Goal: Use online tool/utility: Utilize a website feature to perform a specific function

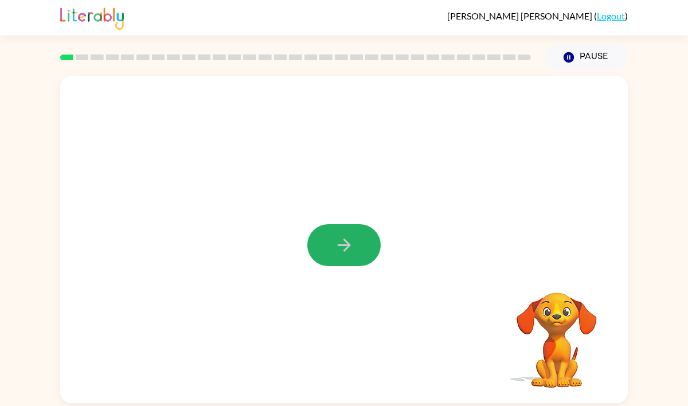
click at [350, 243] on icon "button" at bounding box center [344, 245] width 20 height 20
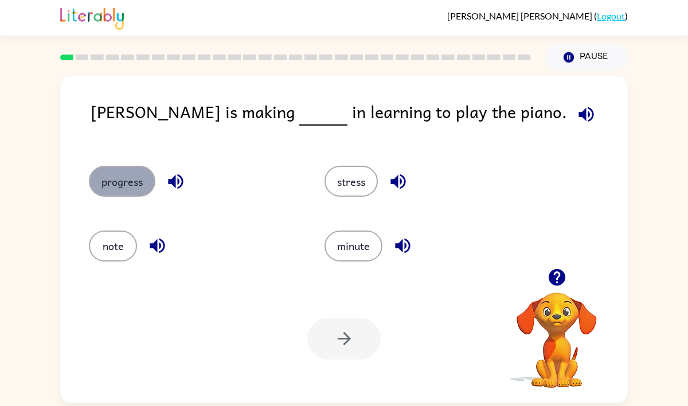
click at [123, 179] on button "progress" at bounding box center [122, 181] width 67 height 31
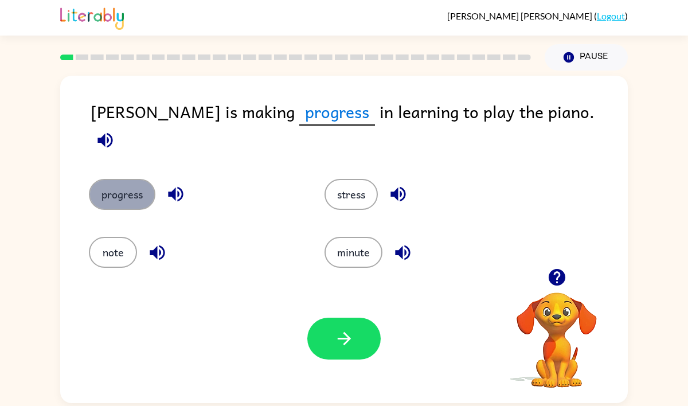
click at [123, 179] on button "progress" at bounding box center [122, 194] width 67 height 31
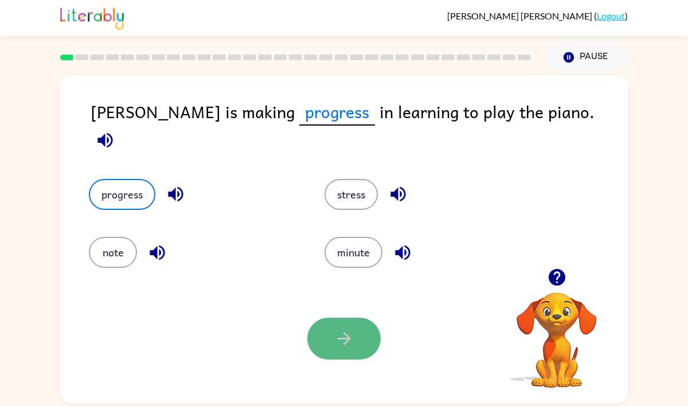
click at [353, 338] on icon "button" at bounding box center [344, 339] width 20 height 20
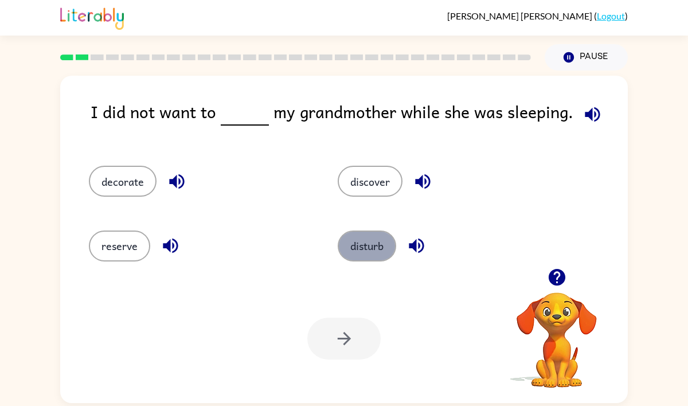
click at [356, 243] on button "disturb" at bounding box center [367, 246] width 58 height 31
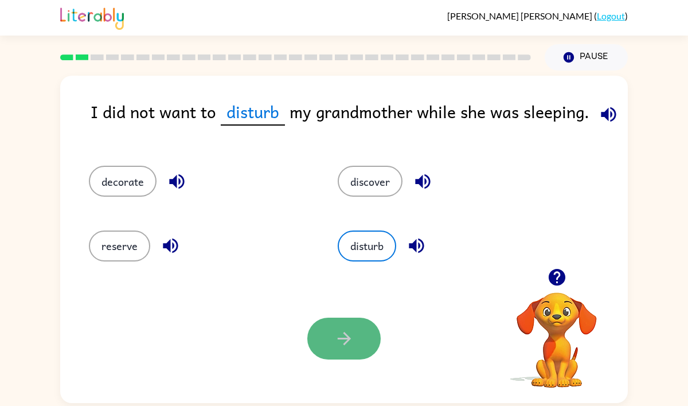
click at [337, 344] on icon "button" at bounding box center [344, 339] width 20 height 20
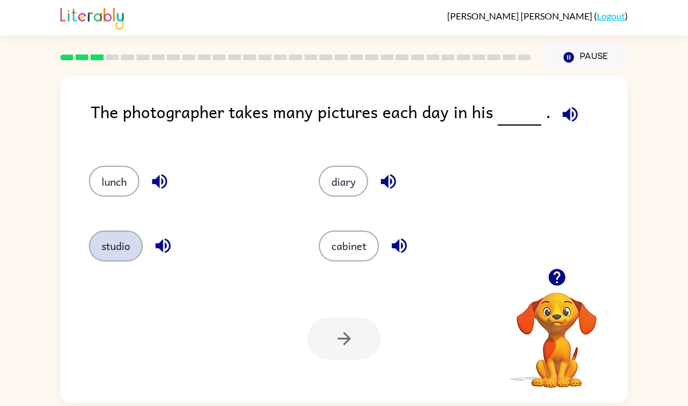
click at [112, 247] on button "studio" at bounding box center [116, 246] width 54 height 31
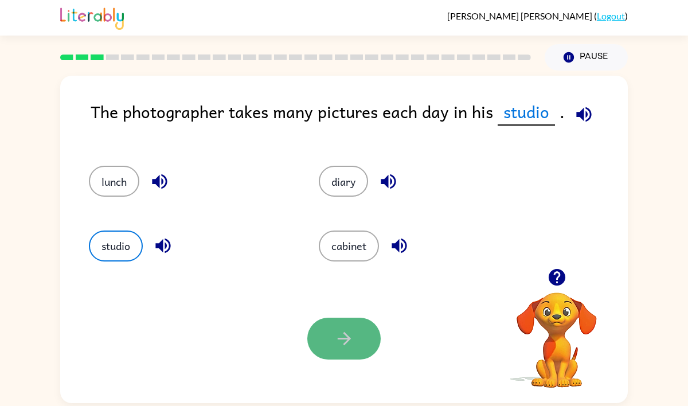
click at [357, 322] on button "button" at bounding box center [343, 339] width 73 height 42
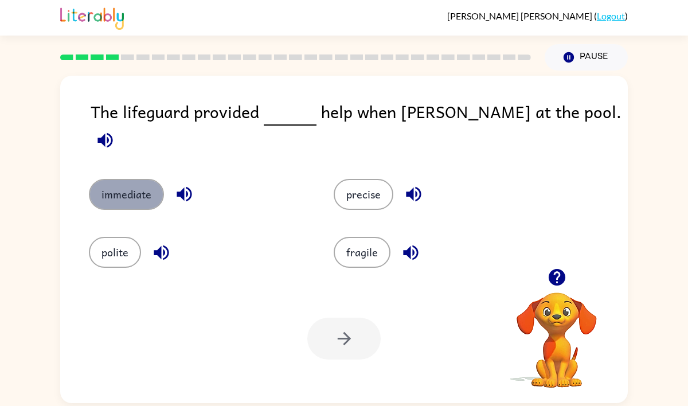
click at [114, 179] on button "immediate" at bounding box center [126, 194] width 75 height 31
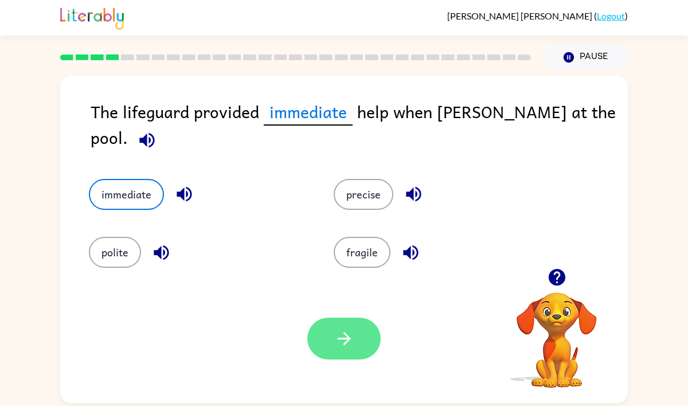
click at [358, 341] on button "button" at bounding box center [343, 339] width 73 height 42
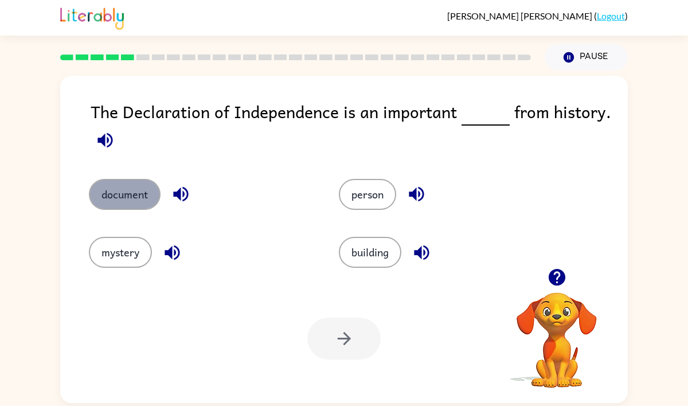
click at [104, 183] on button "document" at bounding box center [125, 194] width 72 height 31
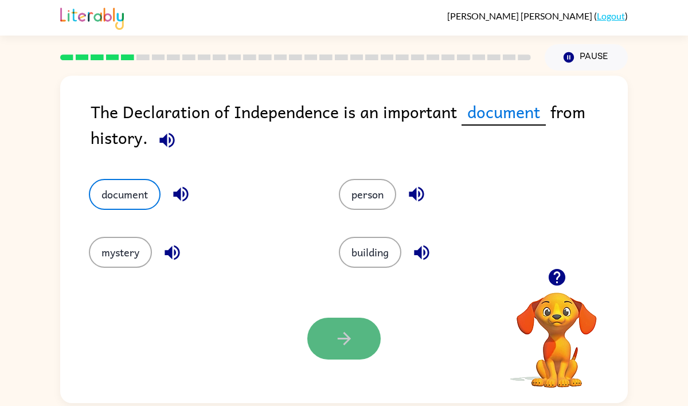
click at [343, 346] on icon "button" at bounding box center [344, 339] width 20 height 20
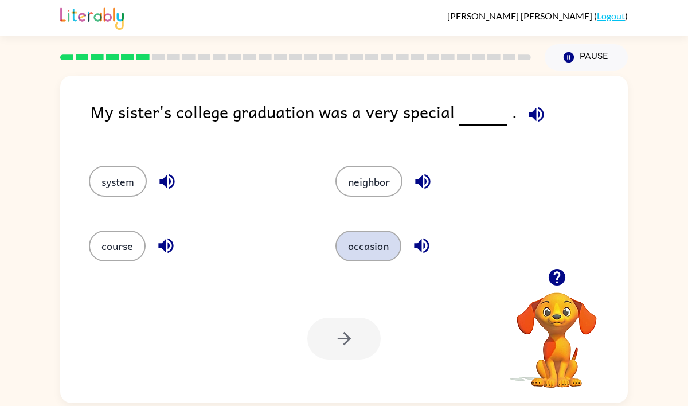
click at [388, 244] on button "occasion" at bounding box center [368, 246] width 66 height 31
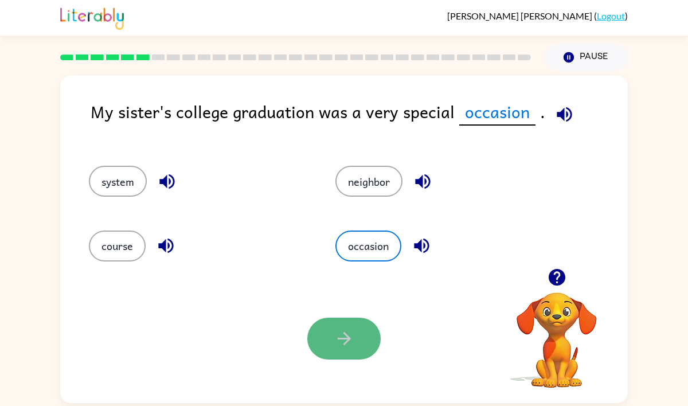
click at [336, 342] on icon "button" at bounding box center [344, 339] width 20 height 20
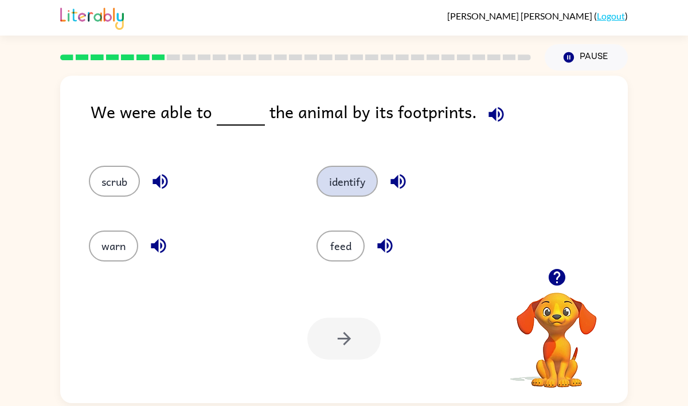
click at [360, 176] on button "identify" at bounding box center [347, 181] width 61 height 31
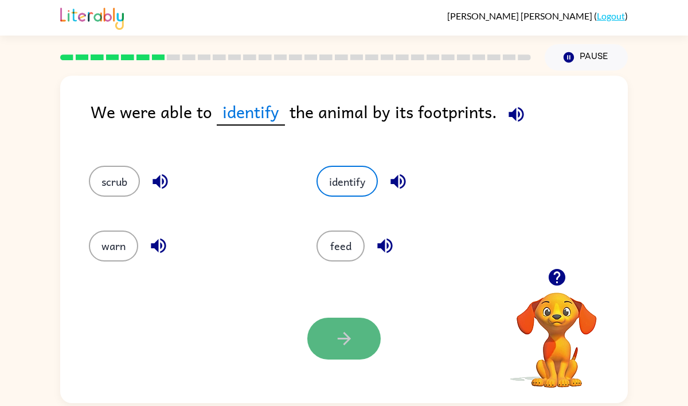
click at [342, 353] on button "button" at bounding box center [343, 339] width 73 height 42
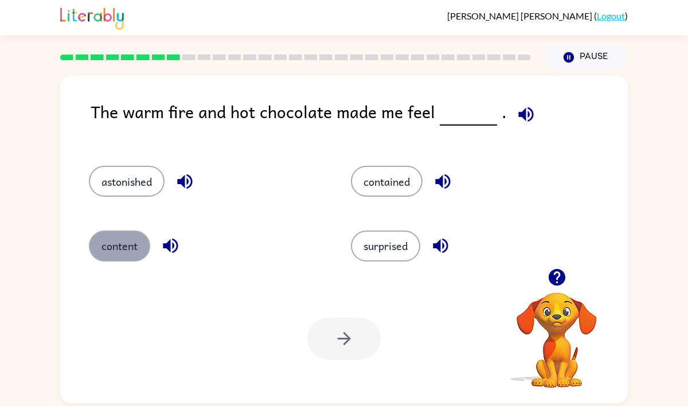
click at [123, 253] on button "content" at bounding box center [119, 246] width 61 height 31
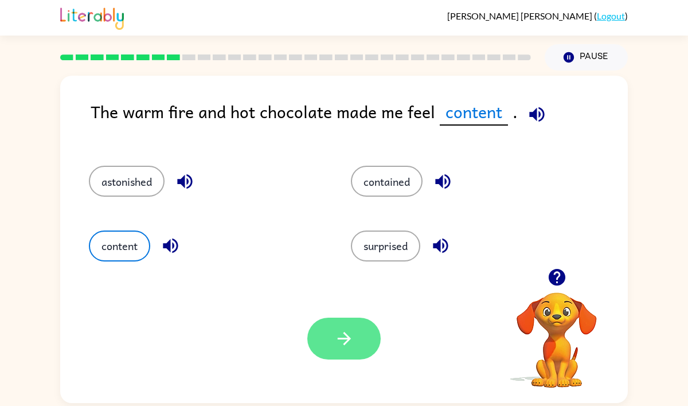
click at [345, 339] on icon "button" at bounding box center [344, 339] width 20 height 20
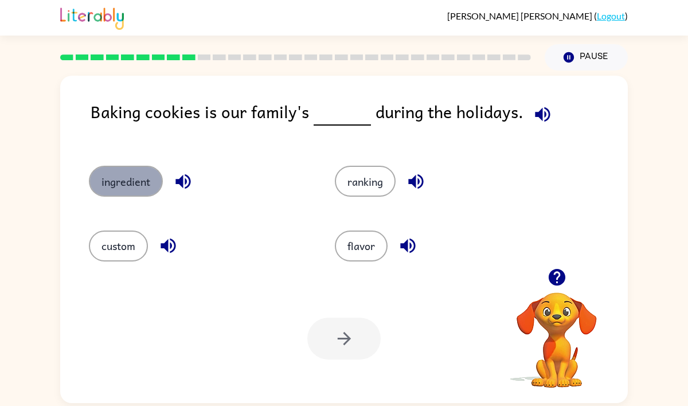
click at [130, 179] on button "ingredient" at bounding box center [126, 181] width 74 height 31
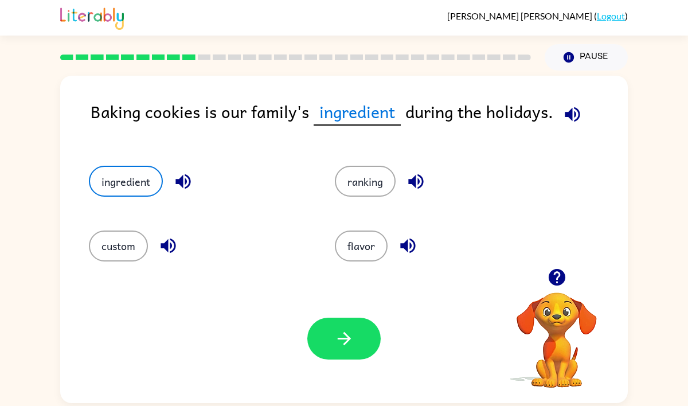
click at [579, 110] on icon "button" at bounding box center [573, 114] width 20 height 20
click at [346, 327] on button "button" at bounding box center [343, 339] width 73 height 42
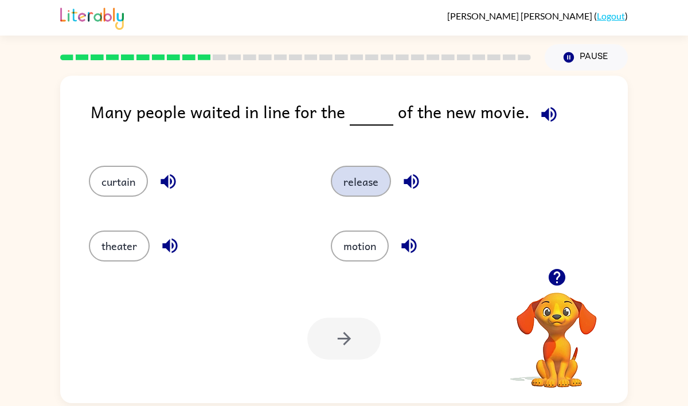
click at [369, 185] on button "release" at bounding box center [361, 181] width 60 height 31
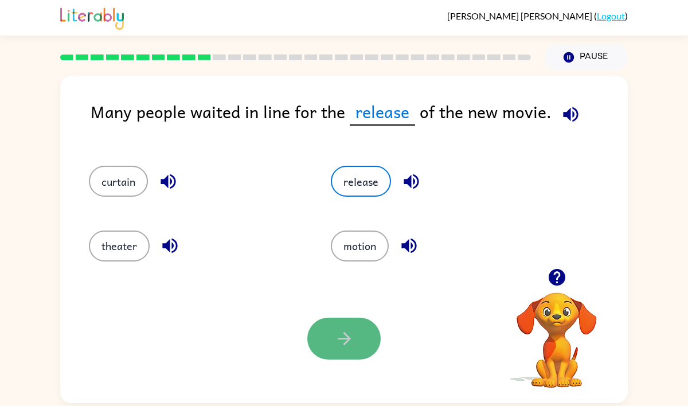
click at [349, 339] on icon "button" at bounding box center [343, 338] width 13 height 13
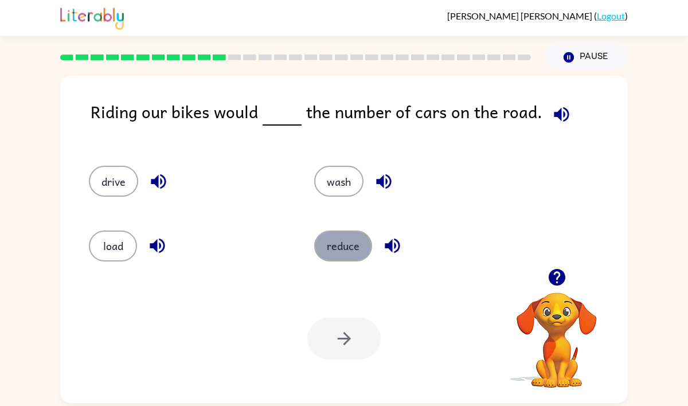
click at [326, 241] on button "reduce" at bounding box center [343, 246] width 58 height 31
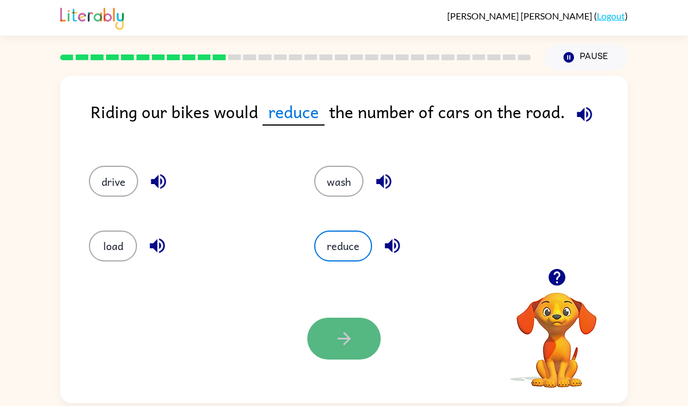
click at [331, 340] on button "button" at bounding box center [343, 339] width 73 height 42
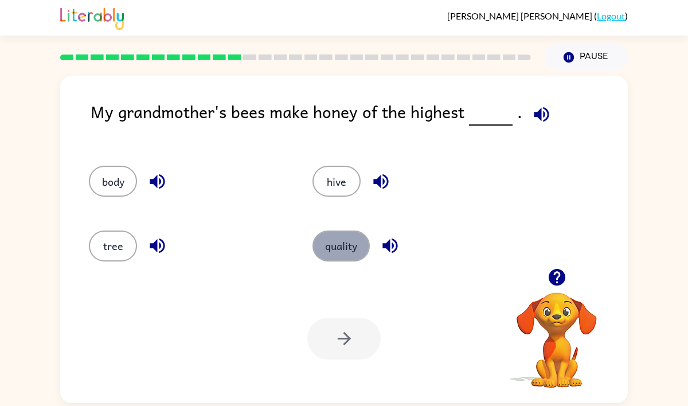
click at [345, 236] on button "quality" at bounding box center [341, 246] width 57 height 31
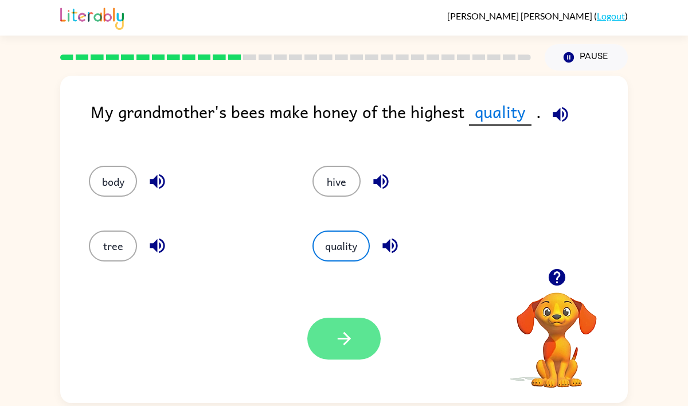
click at [342, 329] on icon "button" at bounding box center [344, 339] width 20 height 20
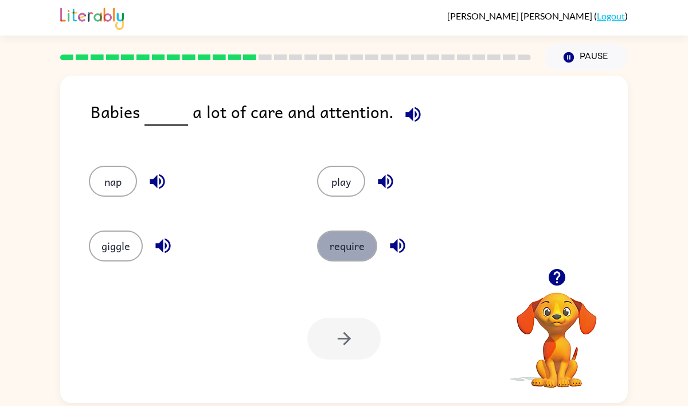
click at [337, 245] on button "require" at bounding box center [347, 246] width 60 height 31
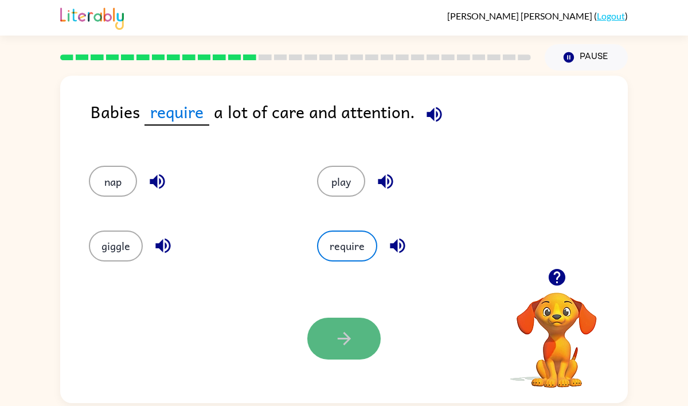
click at [369, 345] on button "button" at bounding box center [343, 339] width 73 height 42
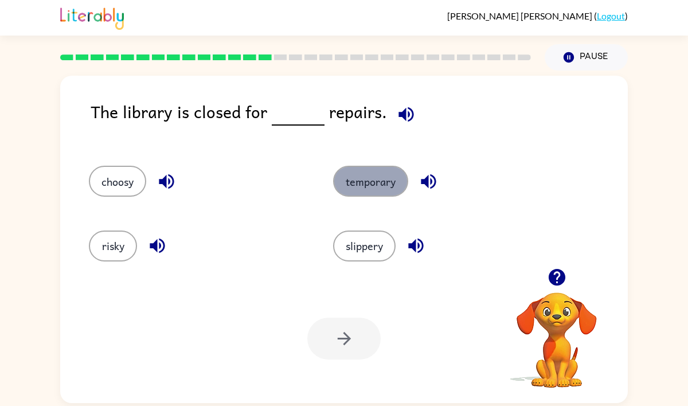
click at [368, 190] on button "temporary" at bounding box center [370, 181] width 75 height 31
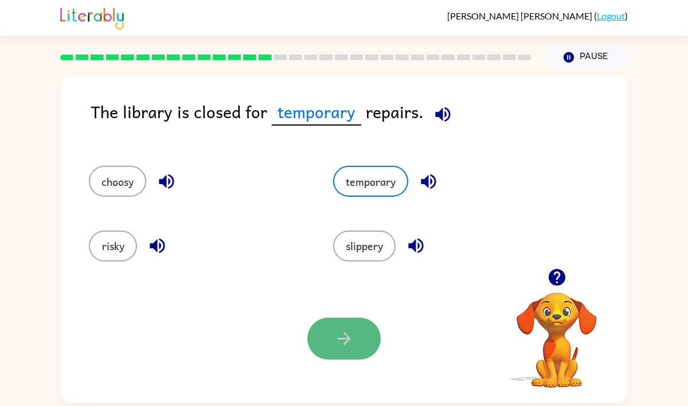
click at [349, 332] on icon "button" at bounding box center [344, 339] width 20 height 20
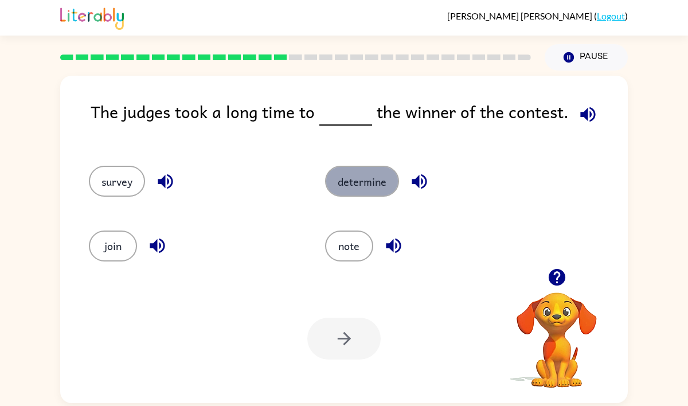
click at [363, 177] on button "determine" at bounding box center [362, 181] width 74 height 31
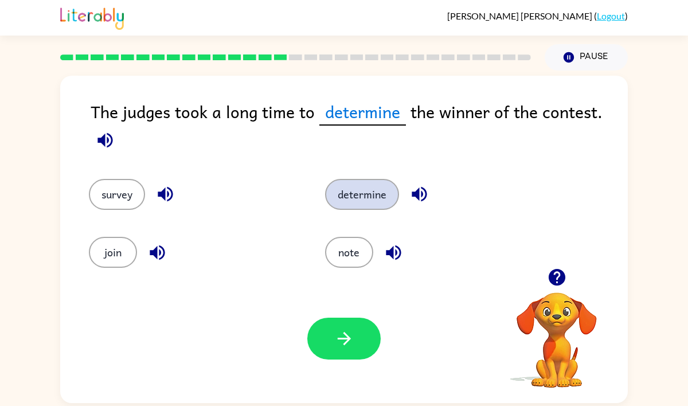
click at [325, 179] on button "determine" at bounding box center [362, 194] width 74 height 31
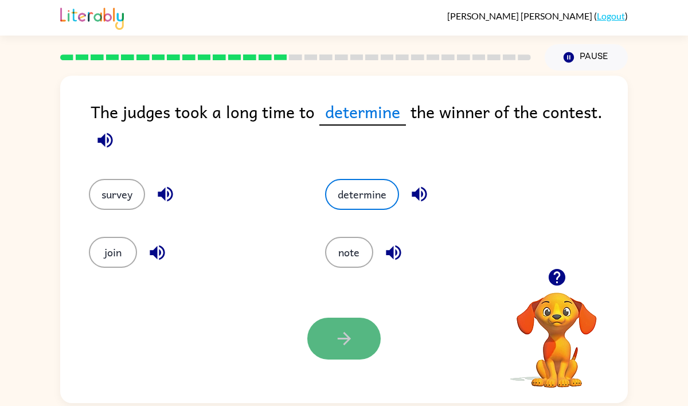
click at [344, 325] on button "button" at bounding box center [343, 339] width 73 height 42
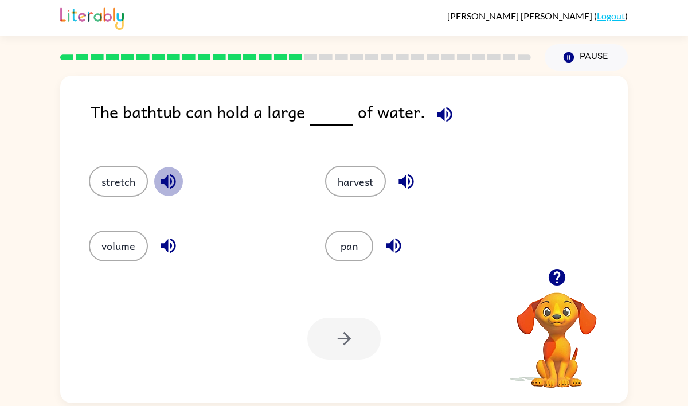
click at [162, 181] on icon "button" at bounding box center [168, 181] width 15 height 15
click at [127, 178] on button "stretch" at bounding box center [118, 181] width 59 height 31
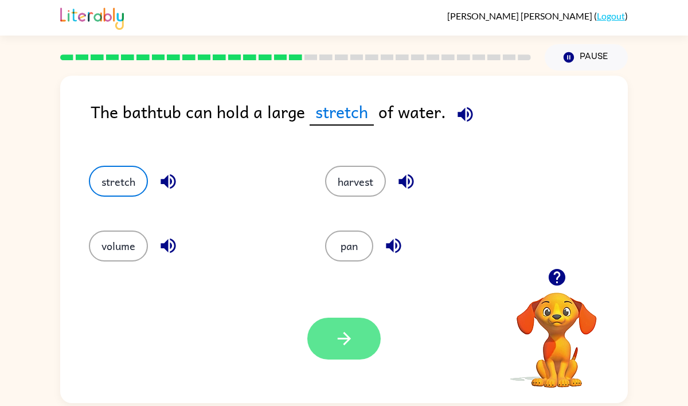
click at [350, 331] on icon "button" at bounding box center [344, 339] width 20 height 20
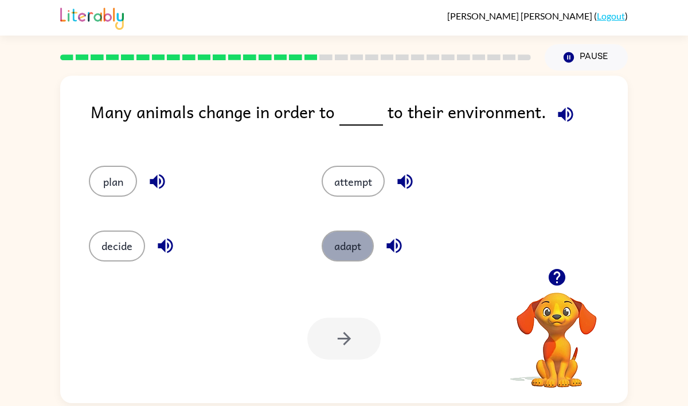
click at [352, 256] on button "adapt" at bounding box center [348, 246] width 52 height 31
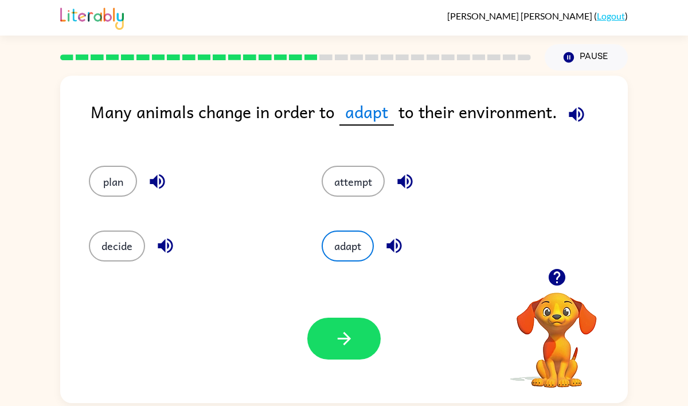
click at [575, 107] on icon "button" at bounding box center [577, 114] width 20 height 20
click at [395, 243] on icon "button" at bounding box center [394, 246] width 20 height 20
click at [569, 119] on icon "button" at bounding box center [577, 114] width 20 height 20
click at [573, 122] on icon "button" at bounding box center [577, 114] width 20 height 20
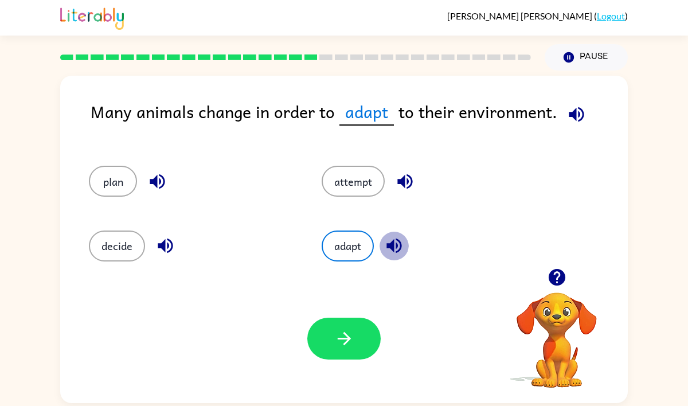
click at [396, 247] on icon "button" at bounding box center [394, 246] width 20 height 20
click at [575, 120] on icon "button" at bounding box center [576, 114] width 15 height 15
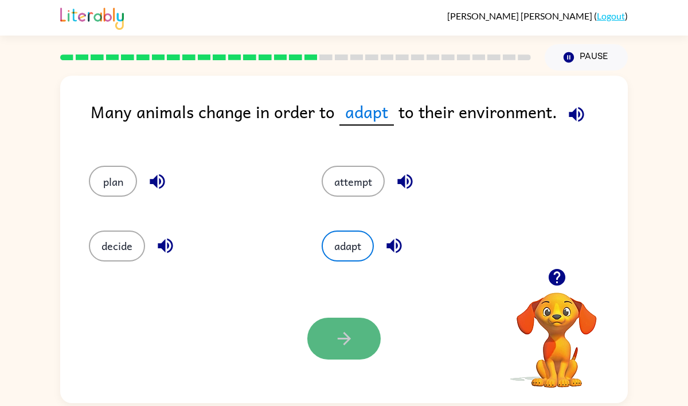
click at [364, 335] on button "button" at bounding box center [343, 339] width 73 height 42
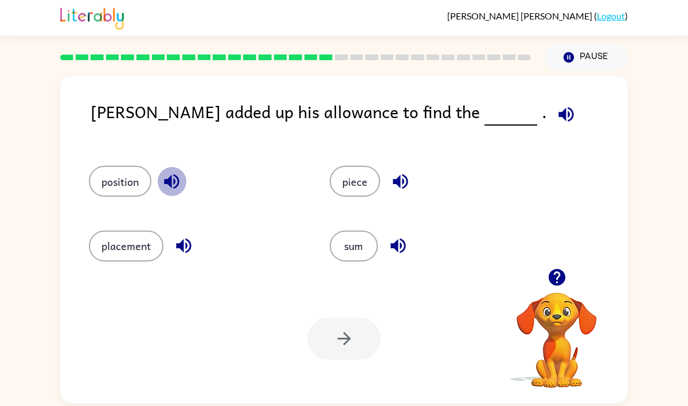
click at [177, 178] on icon "button" at bounding box center [172, 181] width 20 height 20
click at [179, 238] on icon "button" at bounding box center [184, 246] width 20 height 20
click at [131, 243] on button "placement" at bounding box center [126, 246] width 75 height 31
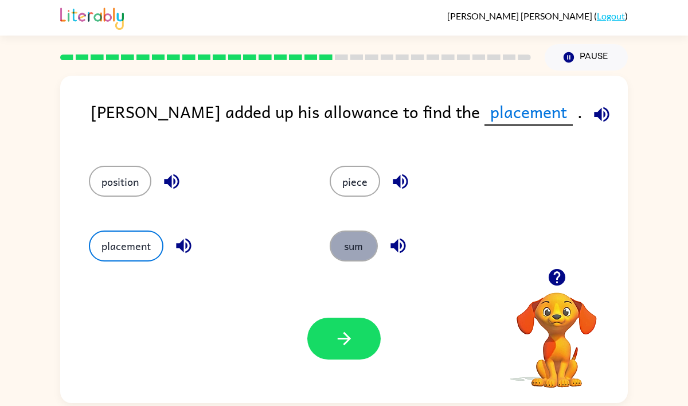
click at [359, 232] on button "sum" at bounding box center [354, 246] width 48 height 31
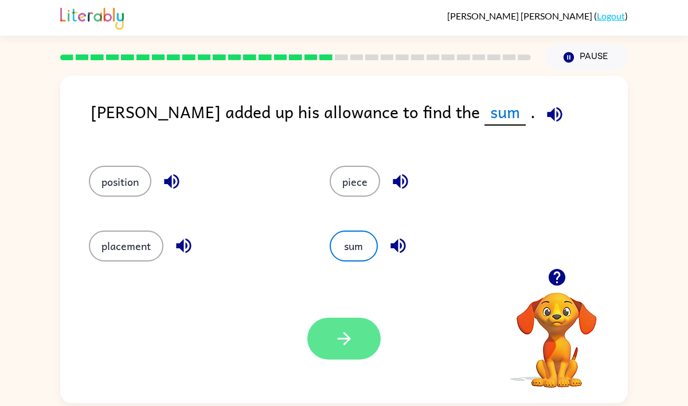
click at [345, 334] on icon "button" at bounding box center [343, 338] width 13 height 13
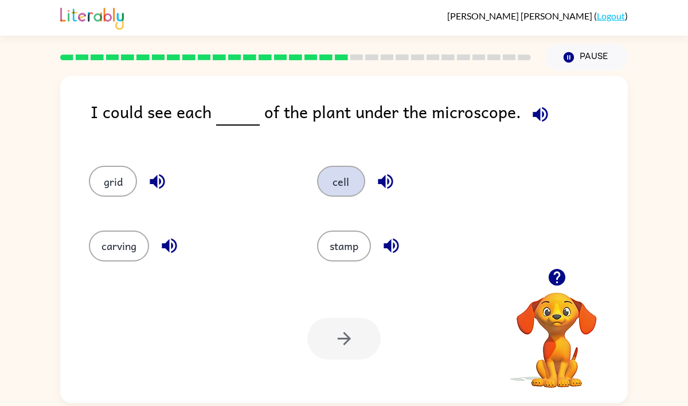
click at [342, 193] on button "cell" at bounding box center [341, 181] width 48 height 31
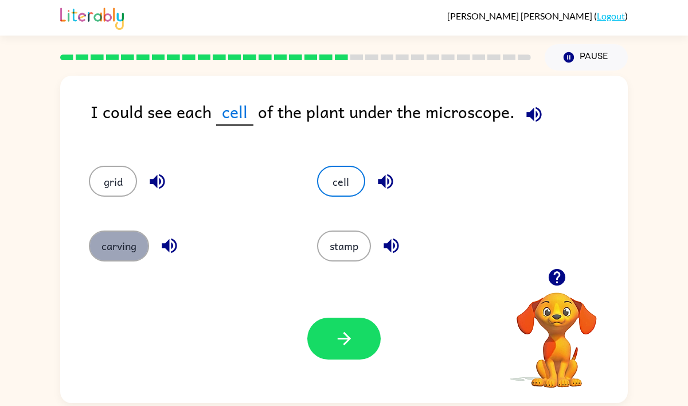
click at [118, 244] on button "carving" at bounding box center [119, 246] width 60 height 31
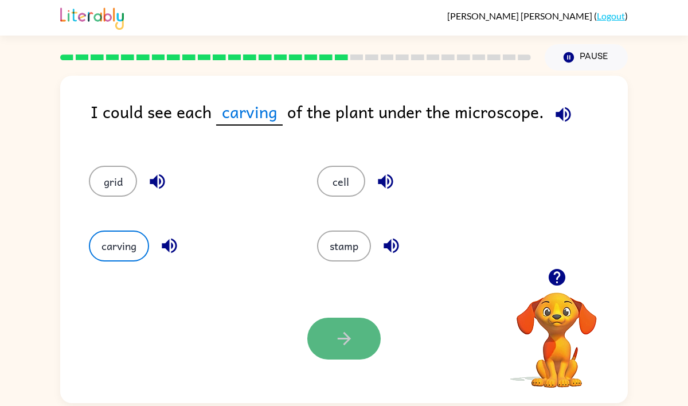
click at [336, 323] on button "button" at bounding box center [343, 339] width 73 height 42
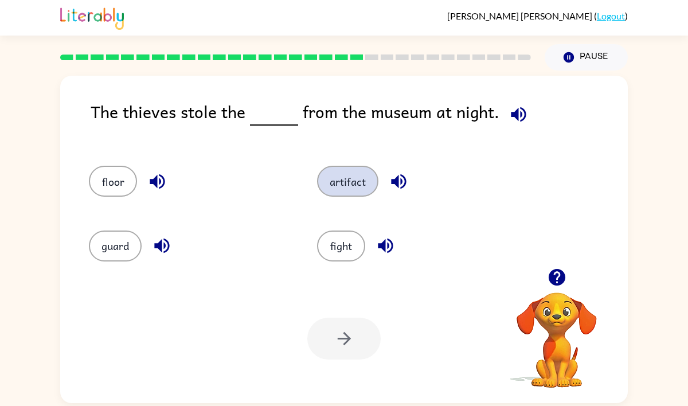
click at [344, 177] on button "artifact" at bounding box center [347, 181] width 61 height 31
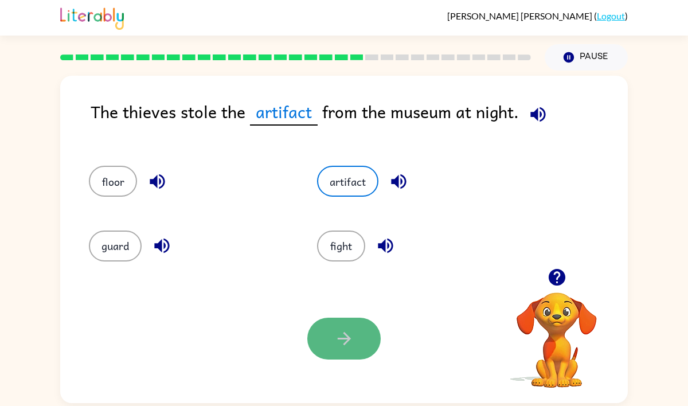
click at [343, 344] on icon "button" at bounding box center [344, 339] width 20 height 20
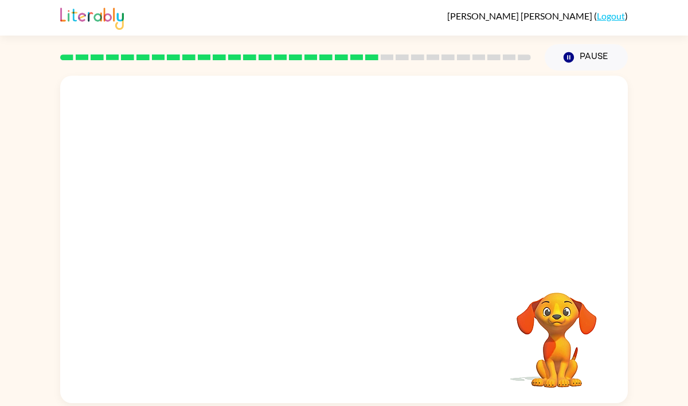
click at [238, 235] on video "Your browser must support playing .mp4 files to use Literably. Please try using…" at bounding box center [344, 172] width 568 height 193
click at [239, 235] on video "Your browser must support playing .mp4 files to use Literably. Please try using…" at bounding box center [344, 172] width 568 height 193
click at [270, 232] on video "Your browser must support playing .mp4 files to use Literably. Please try using…" at bounding box center [344, 172] width 568 height 193
click at [326, 248] on button "button" at bounding box center [343, 245] width 73 height 42
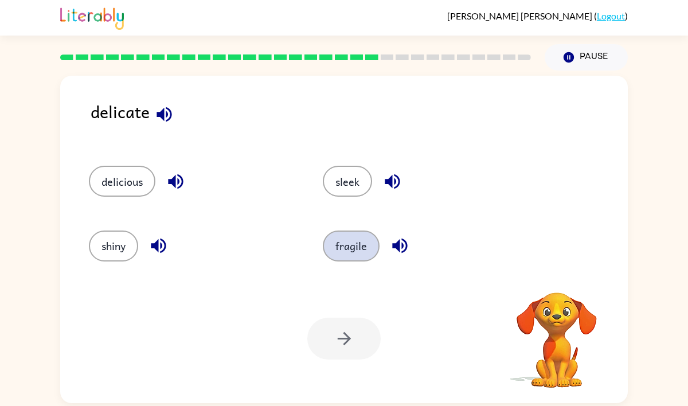
click at [353, 240] on button "fragile" at bounding box center [351, 246] width 57 height 31
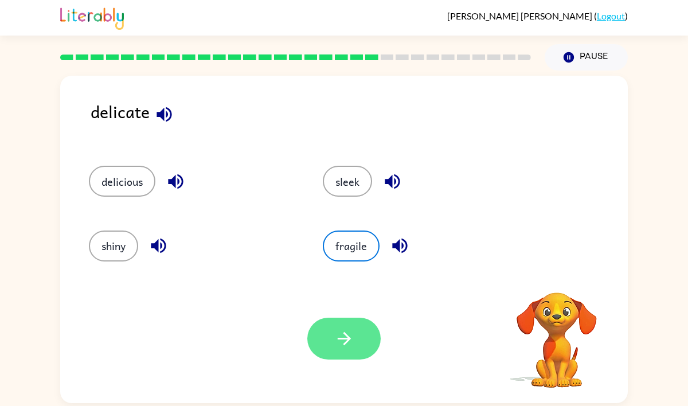
click at [346, 332] on icon "button" at bounding box center [344, 339] width 20 height 20
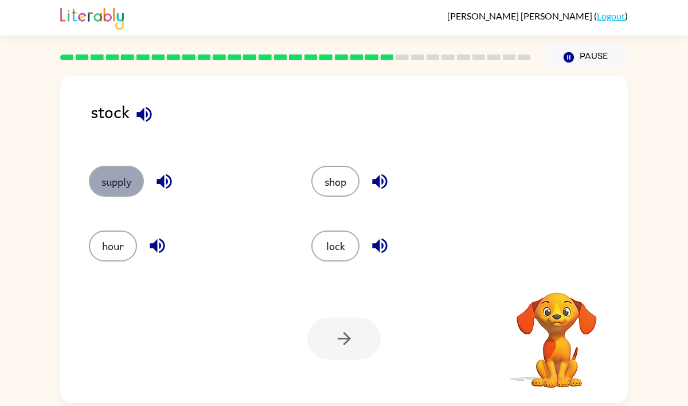
click at [114, 175] on button "supply" at bounding box center [116, 181] width 55 height 31
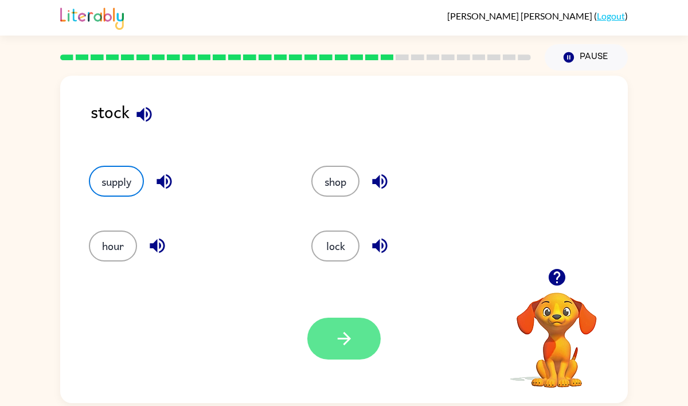
click at [327, 345] on button "button" at bounding box center [343, 339] width 73 height 42
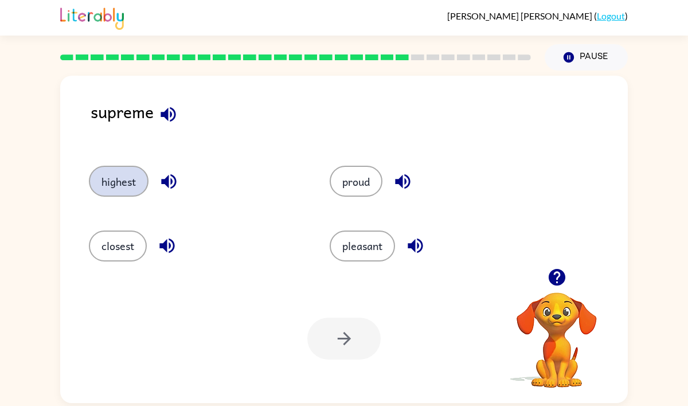
click at [116, 171] on button "highest" at bounding box center [119, 181] width 60 height 31
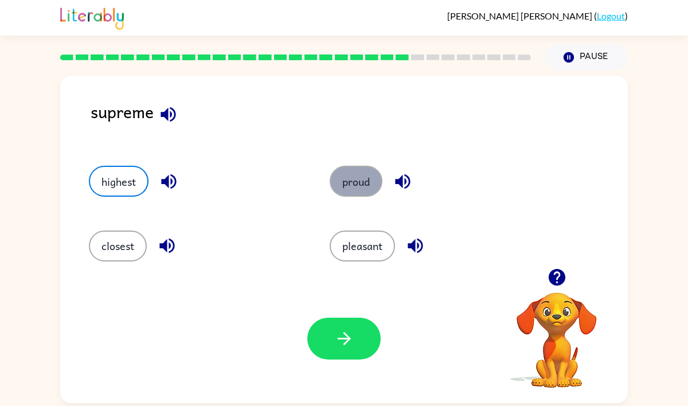
click at [357, 190] on button "proud" at bounding box center [356, 181] width 53 height 31
click at [130, 177] on button "highest" at bounding box center [119, 181] width 60 height 31
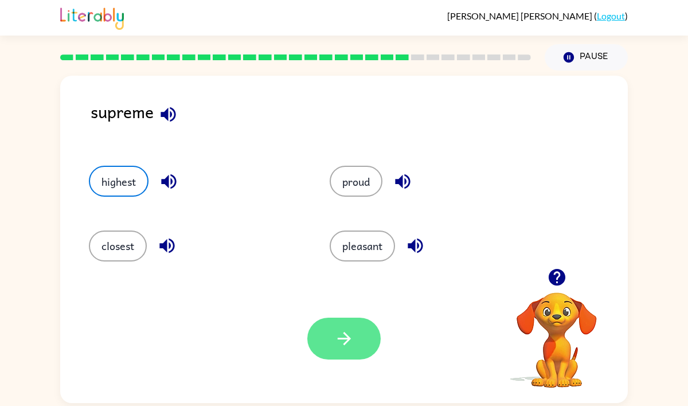
click at [330, 343] on button "button" at bounding box center [343, 339] width 73 height 42
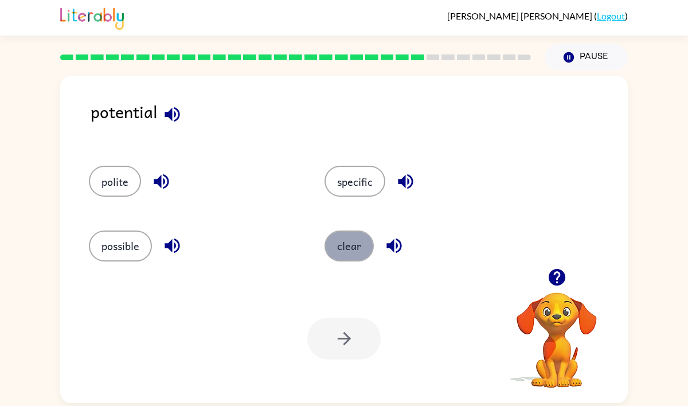
click at [342, 247] on button "clear" at bounding box center [349, 246] width 49 height 31
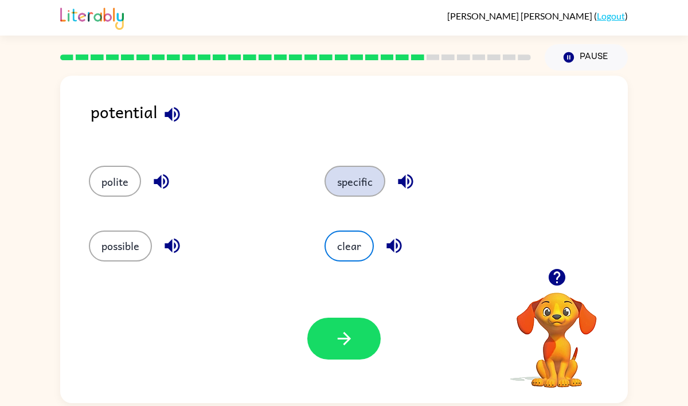
click at [358, 182] on button "specific" at bounding box center [355, 181] width 61 height 31
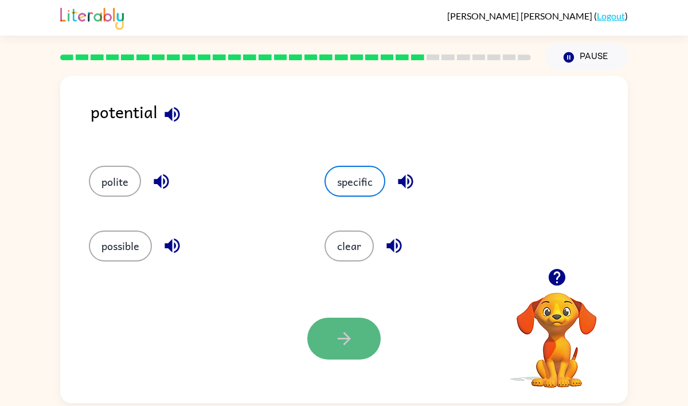
click at [353, 337] on icon "button" at bounding box center [344, 339] width 20 height 20
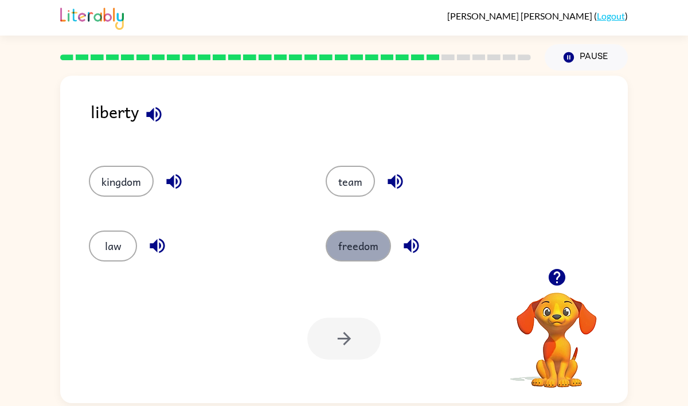
click at [357, 253] on button "freedom" at bounding box center [358, 246] width 65 height 31
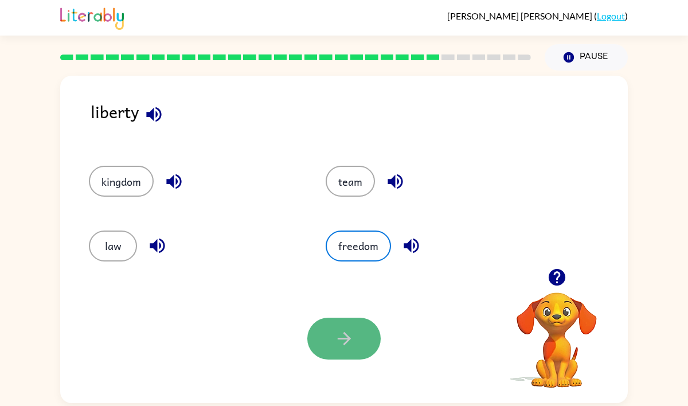
click at [360, 335] on button "button" at bounding box center [343, 339] width 73 height 42
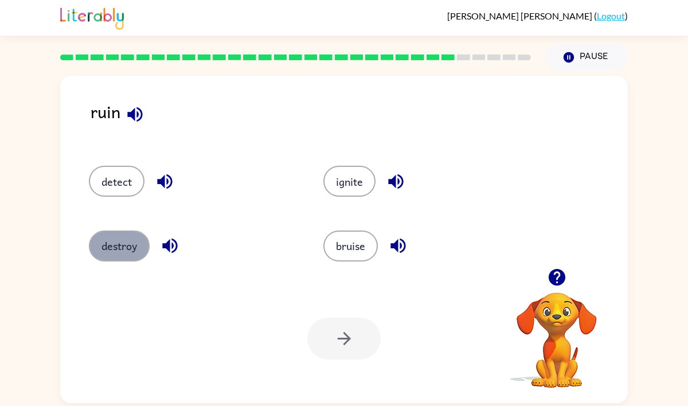
click at [118, 231] on button "destroy" at bounding box center [119, 246] width 61 height 31
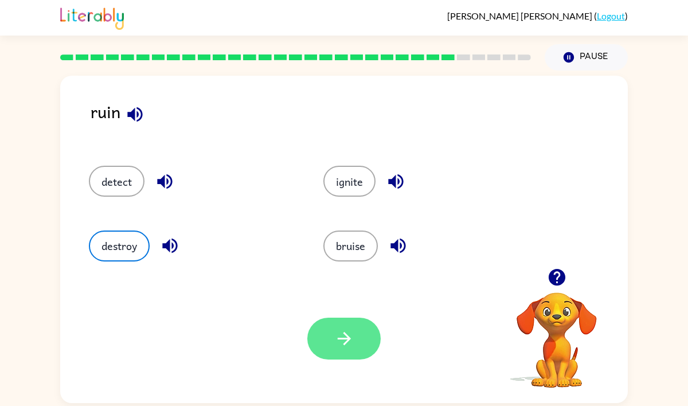
click at [339, 326] on button "button" at bounding box center [343, 339] width 73 height 42
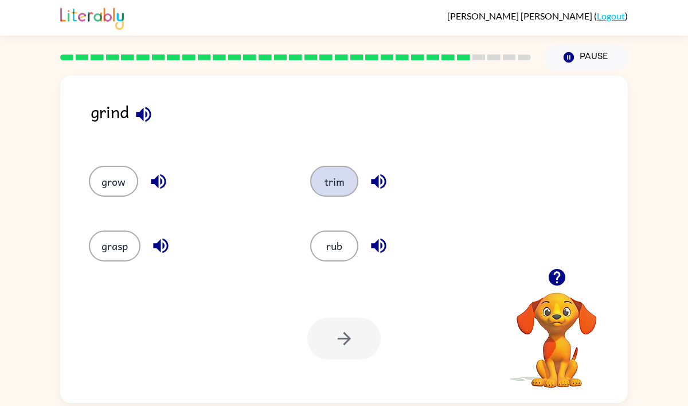
click at [314, 177] on button "trim" at bounding box center [334, 181] width 48 height 31
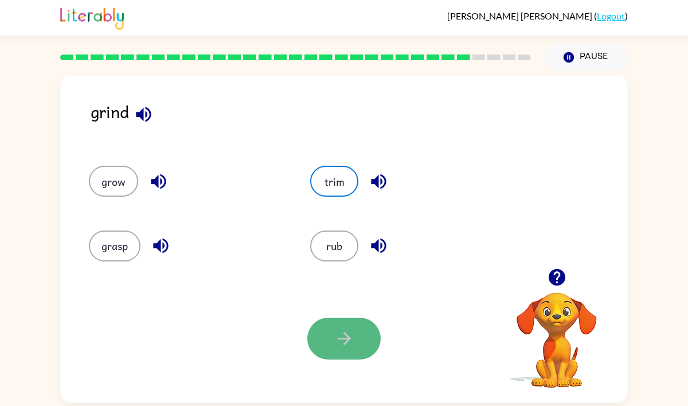
click at [321, 334] on button "button" at bounding box center [343, 339] width 73 height 42
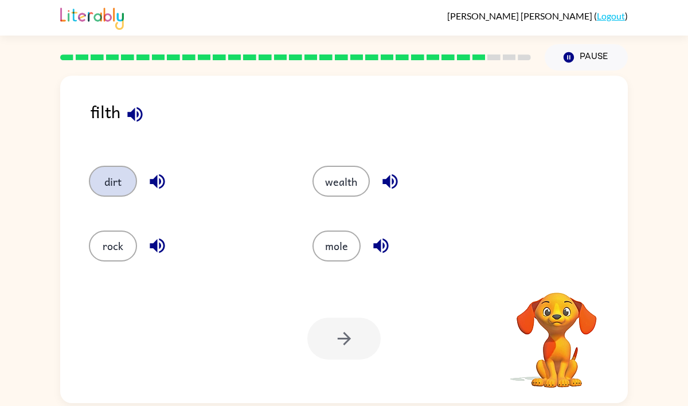
click at [120, 186] on button "dirt" at bounding box center [113, 181] width 48 height 31
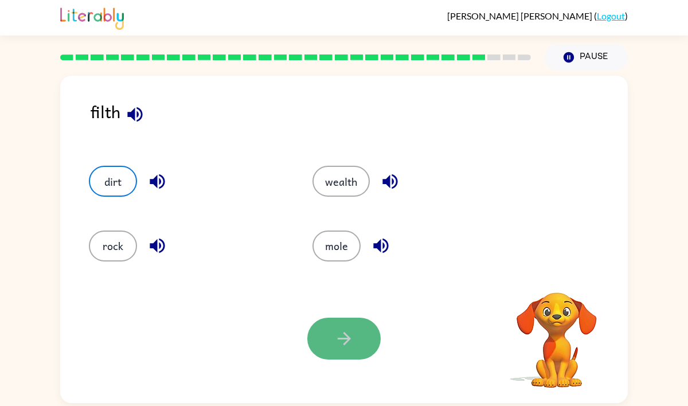
click at [339, 353] on button "button" at bounding box center [343, 339] width 73 height 42
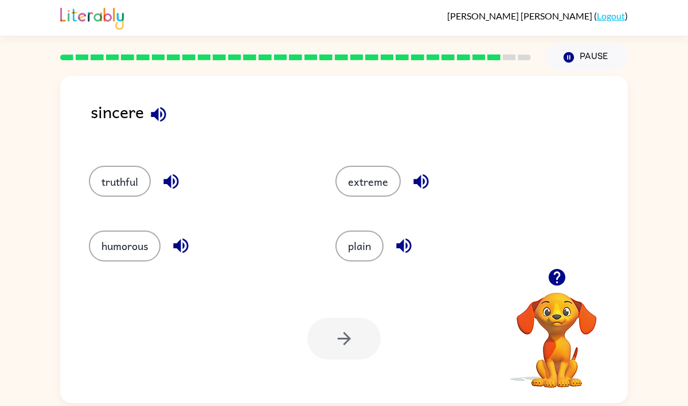
click at [163, 102] on button "button" at bounding box center [158, 114] width 29 height 29
click at [117, 186] on button "truthful" at bounding box center [120, 181] width 62 height 31
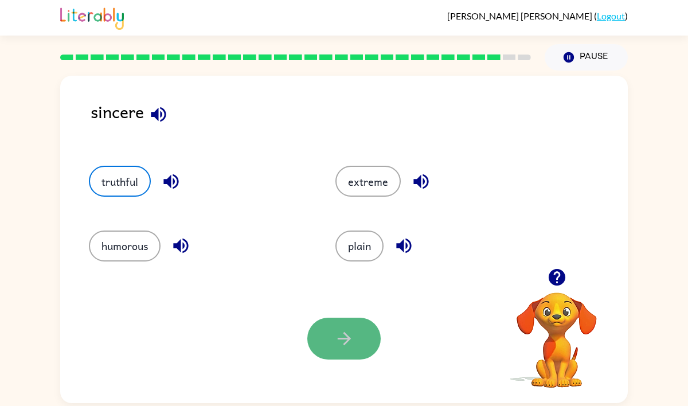
click at [330, 329] on button "button" at bounding box center [343, 339] width 73 height 42
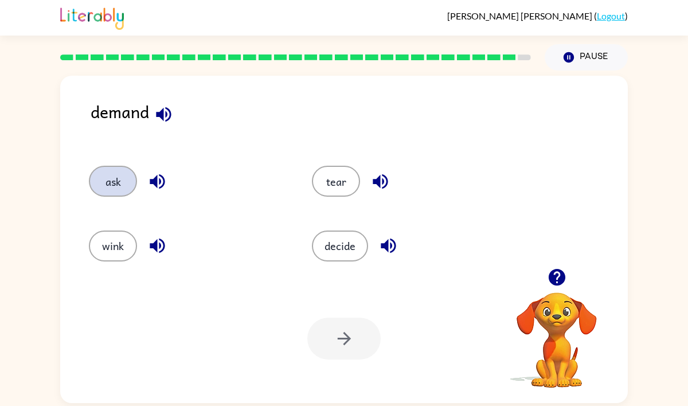
click at [118, 184] on button "ask" at bounding box center [113, 181] width 48 height 31
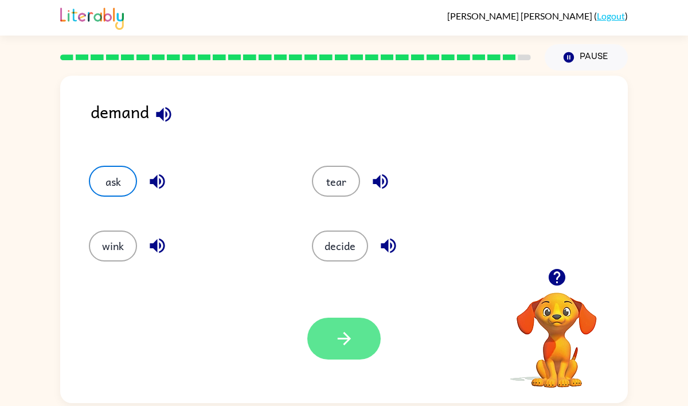
click at [356, 333] on button "button" at bounding box center [343, 339] width 73 height 42
